Goal: Transaction & Acquisition: Obtain resource

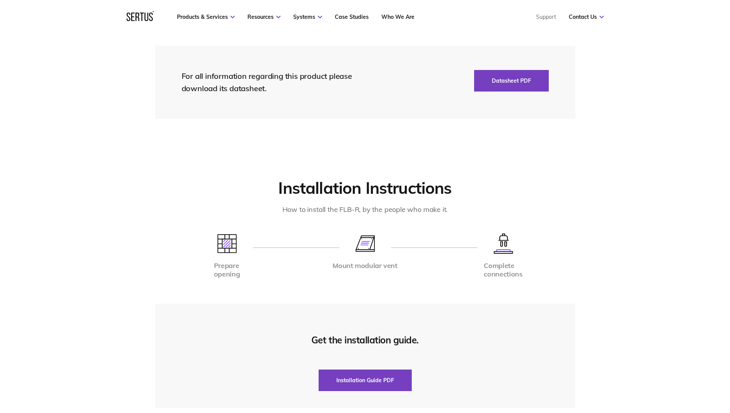
scroll to position [1424, 0]
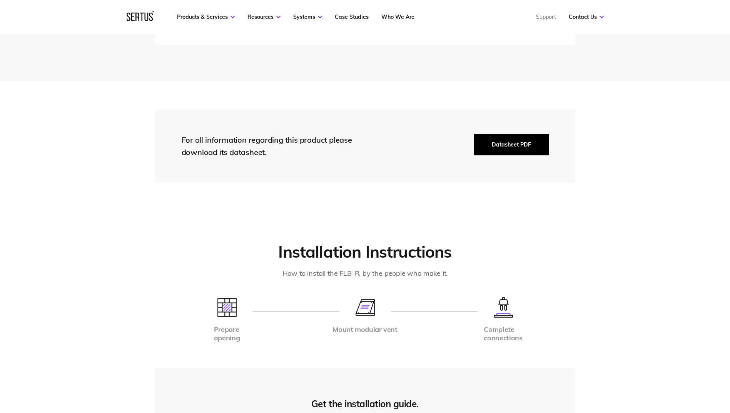
click at [522, 134] on button "Datasheet PDF" at bounding box center [511, 145] width 75 height 22
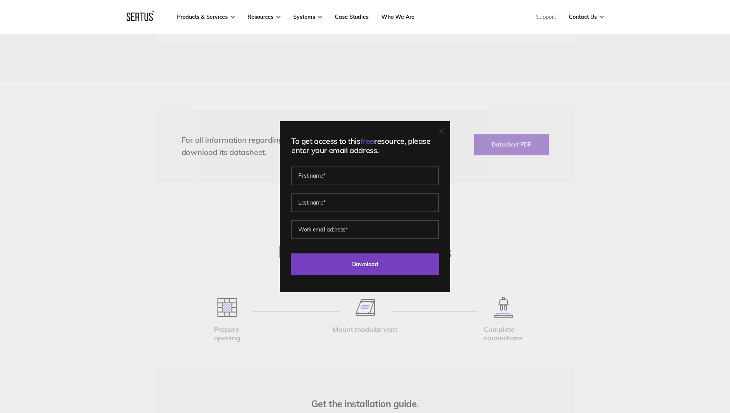
click at [494, 200] on div "To get access to this free resource, please enter your email address. Last Down…" at bounding box center [365, 206] width 730 height 413
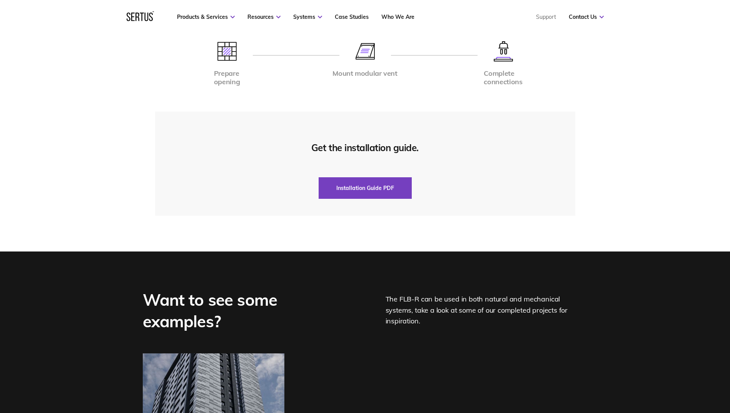
scroll to position [1694, 0]
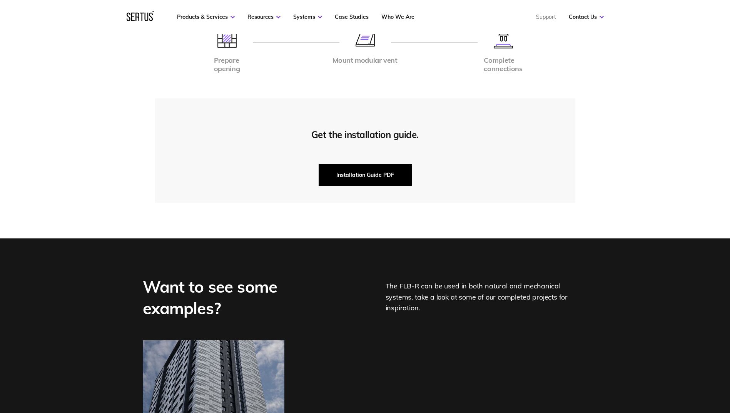
click at [374, 173] on button "Installation Guide PDF" at bounding box center [365, 175] width 93 height 22
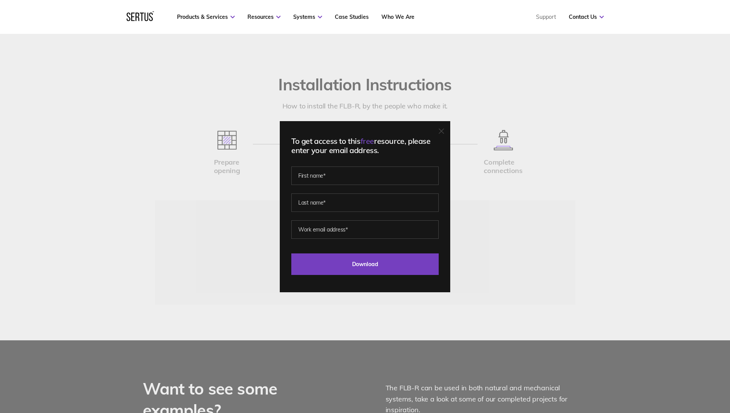
scroll to position [1463, 0]
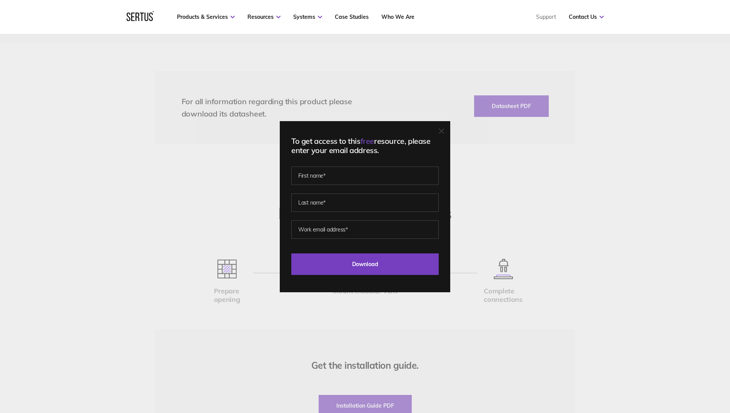
click at [495, 185] on div "To get access to this free resource, please enter your email address. Last Down…" at bounding box center [365, 206] width 730 height 413
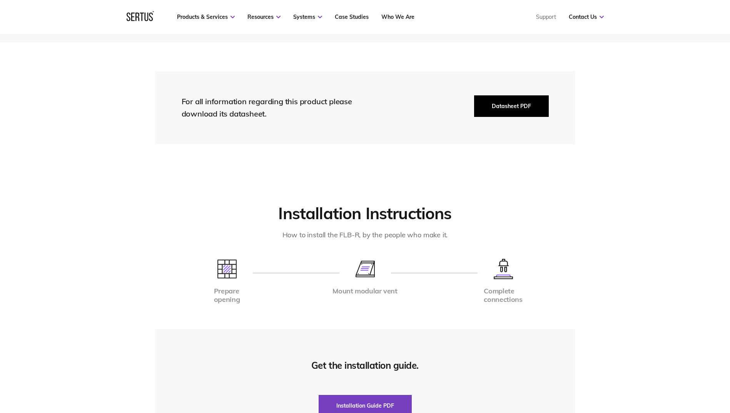
click at [514, 104] on button "Datasheet PDF" at bounding box center [511, 106] width 75 height 22
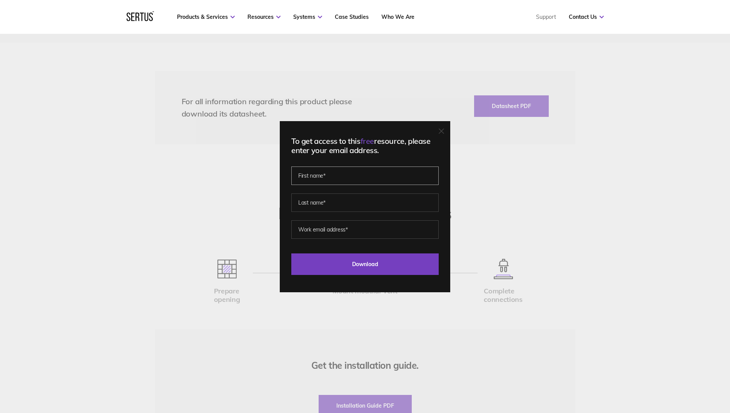
click at [368, 174] on input "text" at bounding box center [364, 176] width 147 height 18
type input "[PERSON_NAME]"
type input "[PERSON_NAME][EMAIL_ADDRESS][DOMAIN_NAME]"
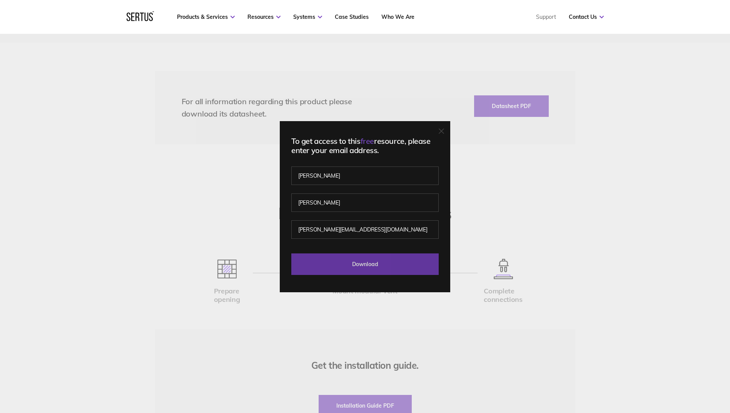
click at [345, 266] on input "Download" at bounding box center [364, 265] width 147 height 22
